Goal: Information Seeking & Learning: Learn about a topic

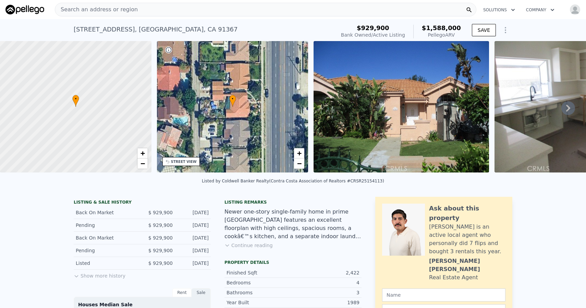
click at [260, 245] on button "Continue reading" at bounding box center [248, 245] width 48 height 7
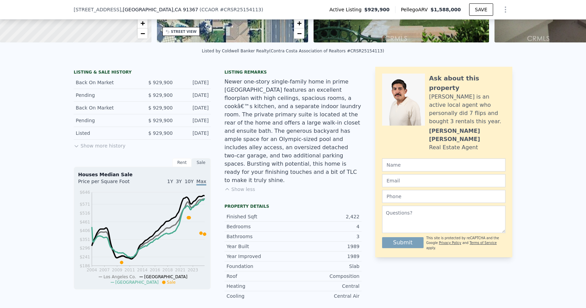
scroll to position [140, 0]
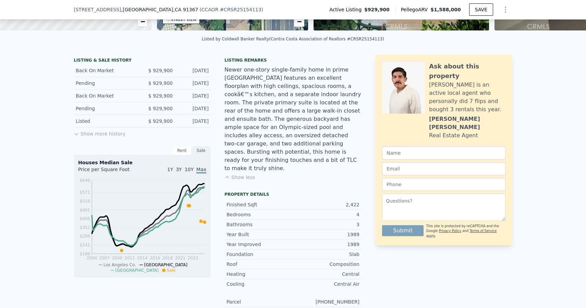
click at [125, 133] on div "LISTING & SALE HISTORY Back On Market $ 929,900 Jul 31, 2025 Pending $ 929,900 …" at bounding box center [142, 98] width 137 height 81
click at [121, 133] on button "Show more history" at bounding box center [100, 133] width 52 height 10
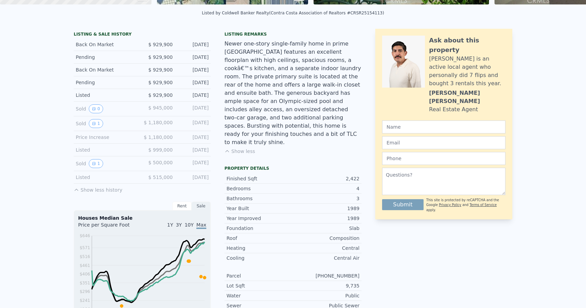
scroll to position [0, 0]
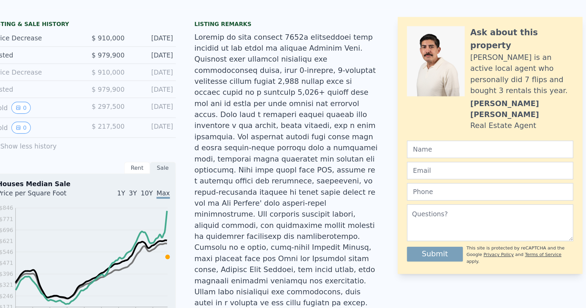
scroll to position [137, 0]
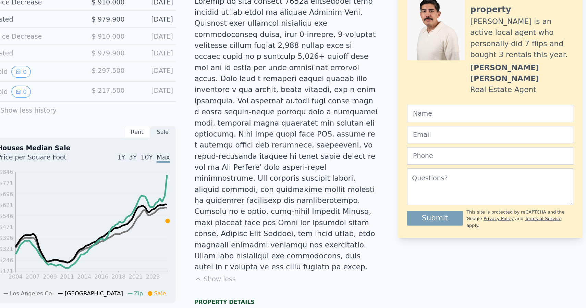
click at [321, 243] on div at bounding box center [292, 169] width 137 height 206
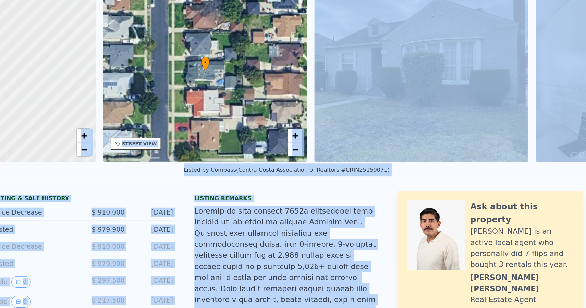
scroll to position [0, 0]
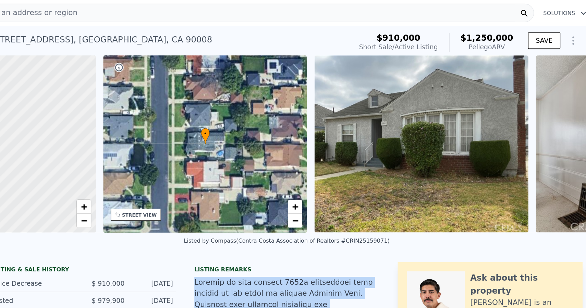
drag, startPoint x: 319, startPoint y: 243, endPoint x: 224, endPoint y: 210, distance: 100.4
click at [224, 210] on div at bounding box center [292, 309] width 137 height 206
copy div "Welcome to this classic 1940s traditional home nestled in the heart of vibrant …"
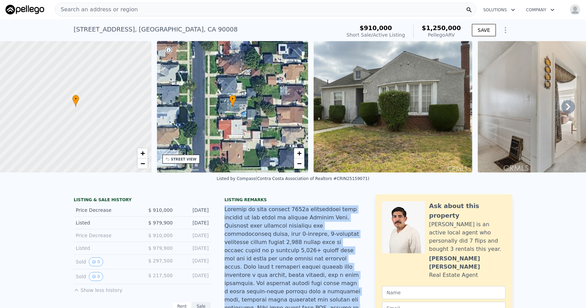
click at [348, 233] on div at bounding box center [292, 309] width 137 height 206
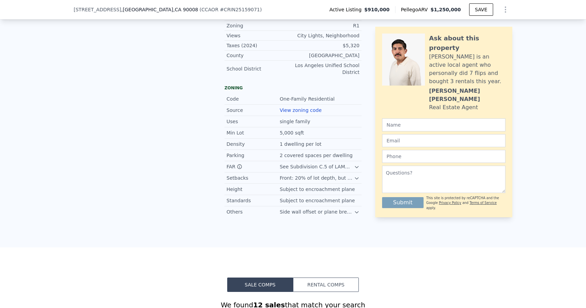
scroll to position [540, 0]
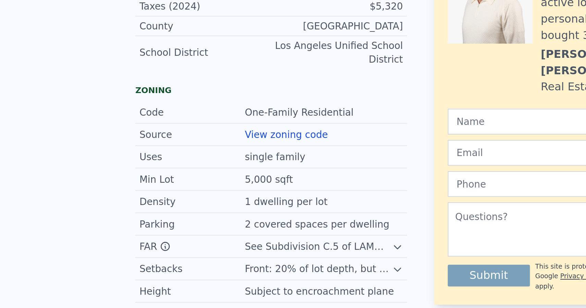
click at [359, 198] on icon at bounding box center [356, 200] width 5 height 5
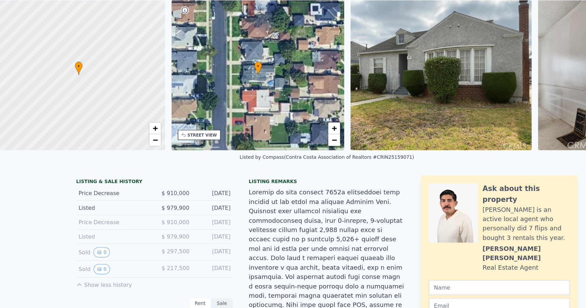
scroll to position [0, 0]
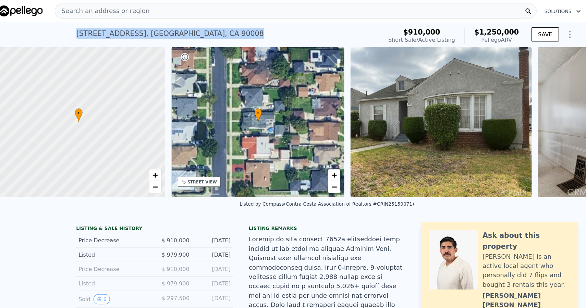
drag, startPoint x: 202, startPoint y: 31, endPoint x: 71, endPoint y: 30, distance: 130.9
click at [71, 30] on div "[STREET_ADDRESS] Short Sale / Active at $910k (~ARV $1.250m ) $910,000 Short Sa…" at bounding box center [293, 30] width 586 height 22
copy div "[STREET_ADDRESS]"
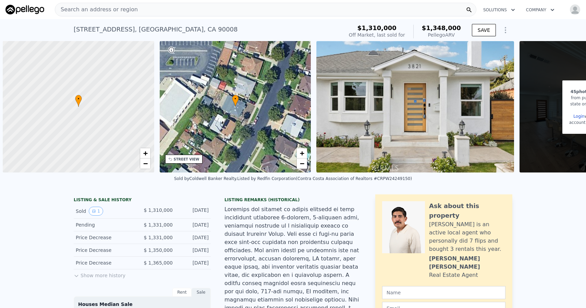
scroll to position [0, 3]
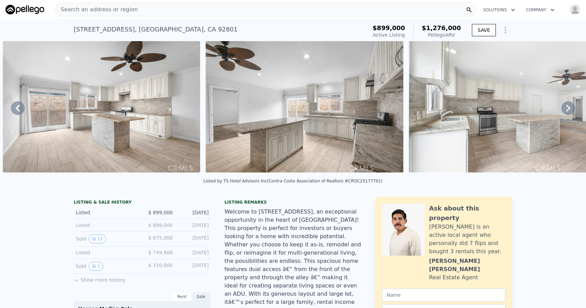
click at [565, 105] on icon at bounding box center [568, 108] width 14 height 14
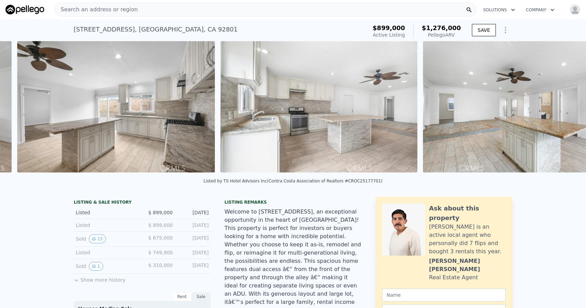
click at [565, 105] on img at bounding box center [522, 107] width 198 height 132
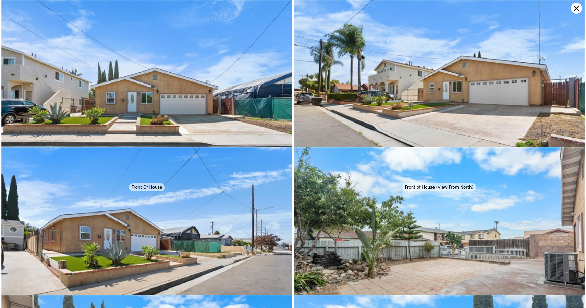
click at [574, 9] on icon at bounding box center [576, 8] width 11 height 11
